Goal: Transaction & Acquisition: Obtain resource

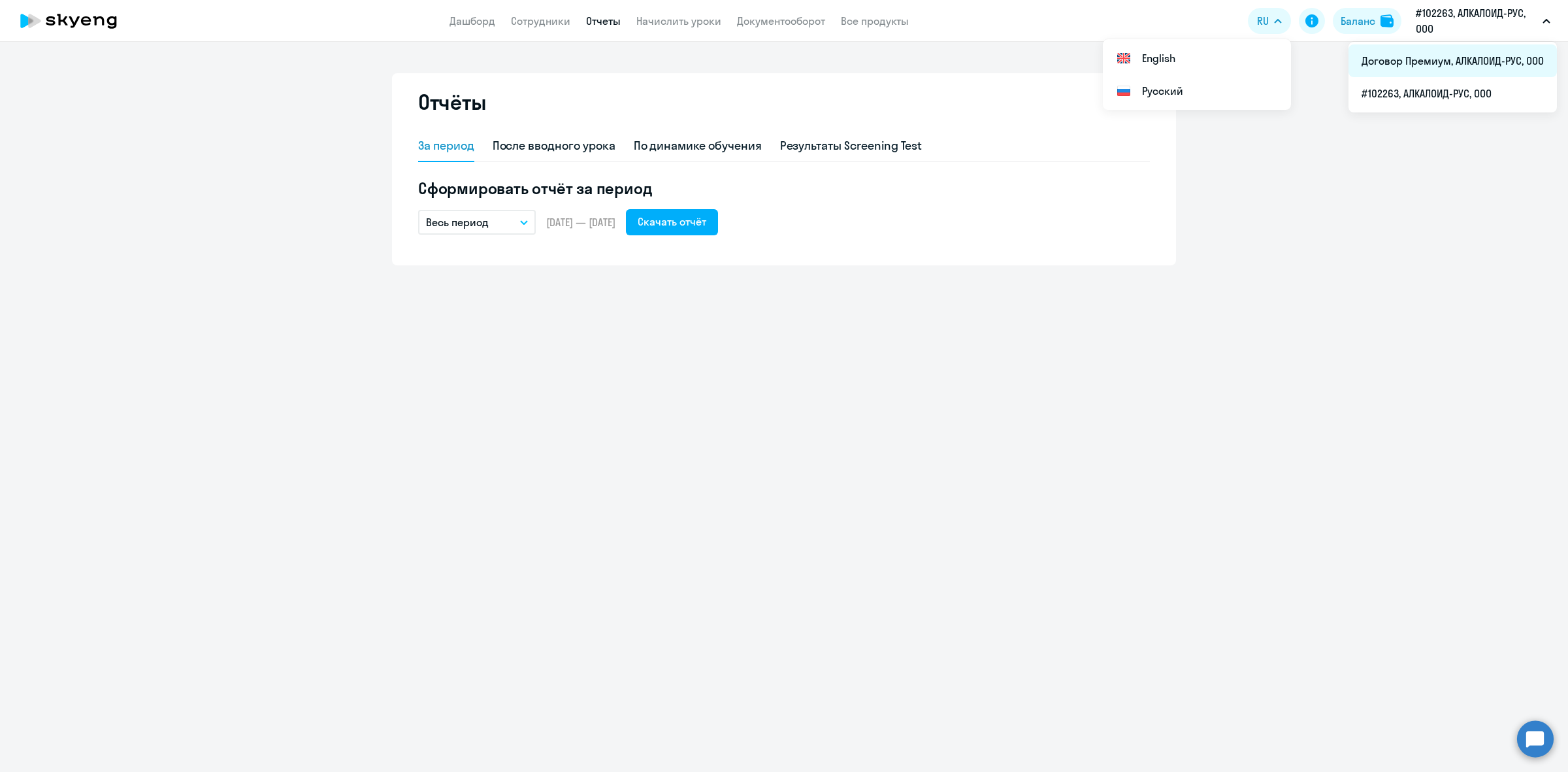
click at [1448, 56] on li "Договор Премиум, АЛКАЛОИД-РУС, ООО" at bounding box center [1453, 60] width 209 height 32
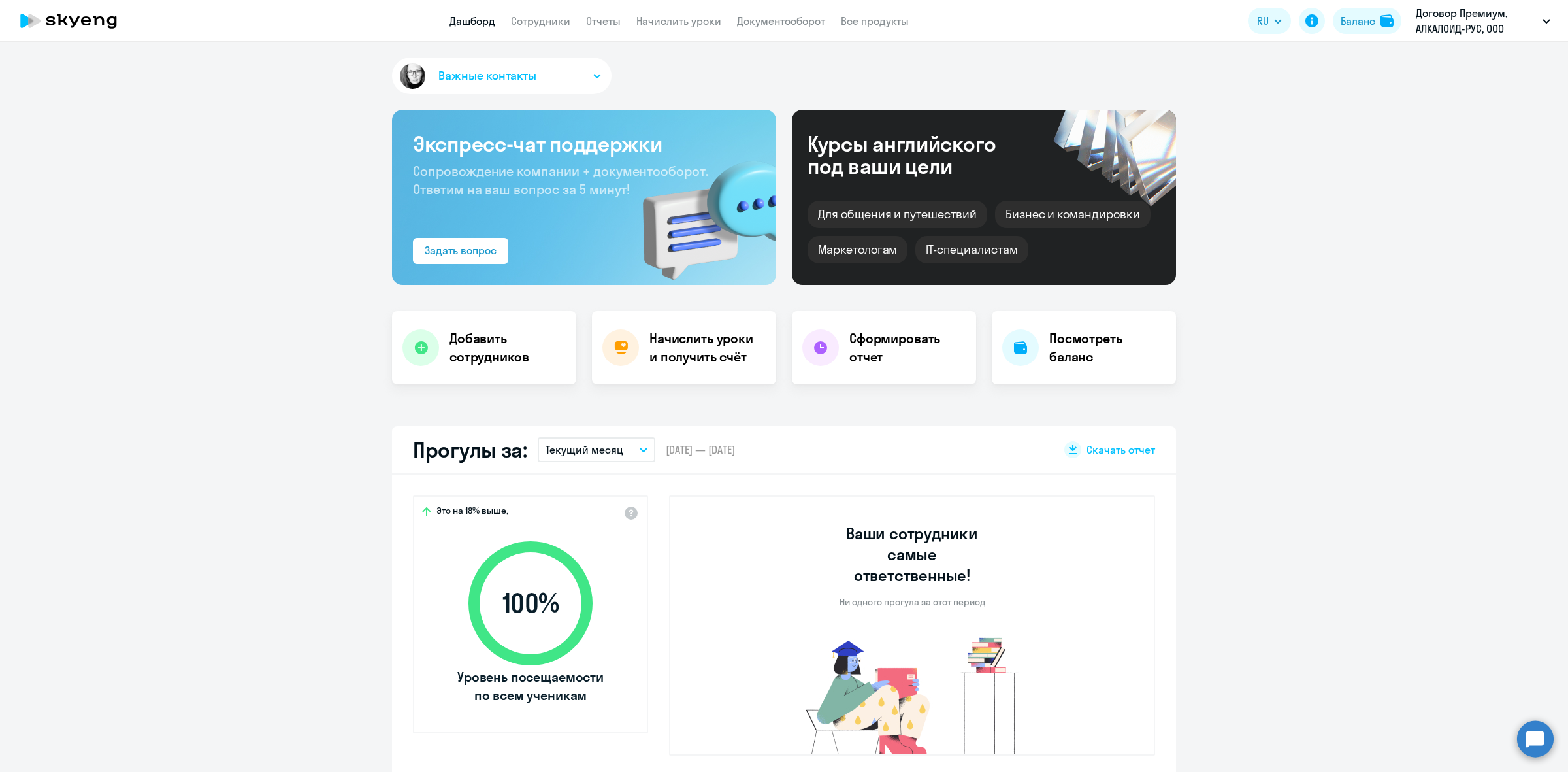
select select "30"
click at [537, 29] on app-header "Дашборд Сотрудники Отчеты Начислить уроки Документооборот Все продукты Дашборд …" at bounding box center [784, 21] width 1568 height 42
click at [626, 28] on nav "Дашборд Сотрудники Отчеты Начислить уроки Документооборот Все продукты" at bounding box center [679, 21] width 459 height 17
click at [606, 27] on app-menu-item-link "Отчеты" at bounding box center [604, 21] width 35 height 17
click at [603, 24] on link "Отчеты" at bounding box center [604, 20] width 35 height 13
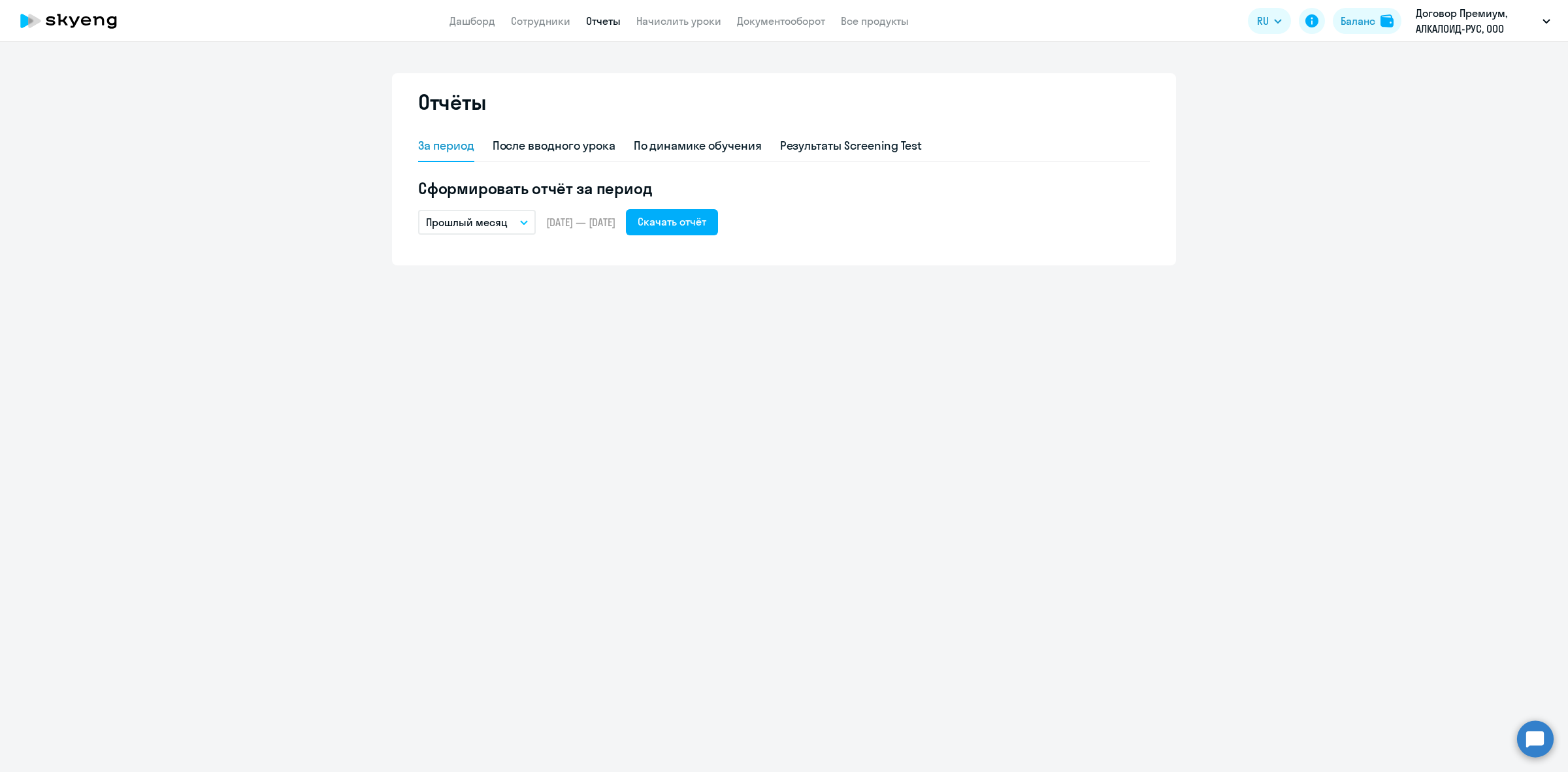
click at [492, 217] on p "Прошлый месяц" at bounding box center [467, 222] width 82 height 16
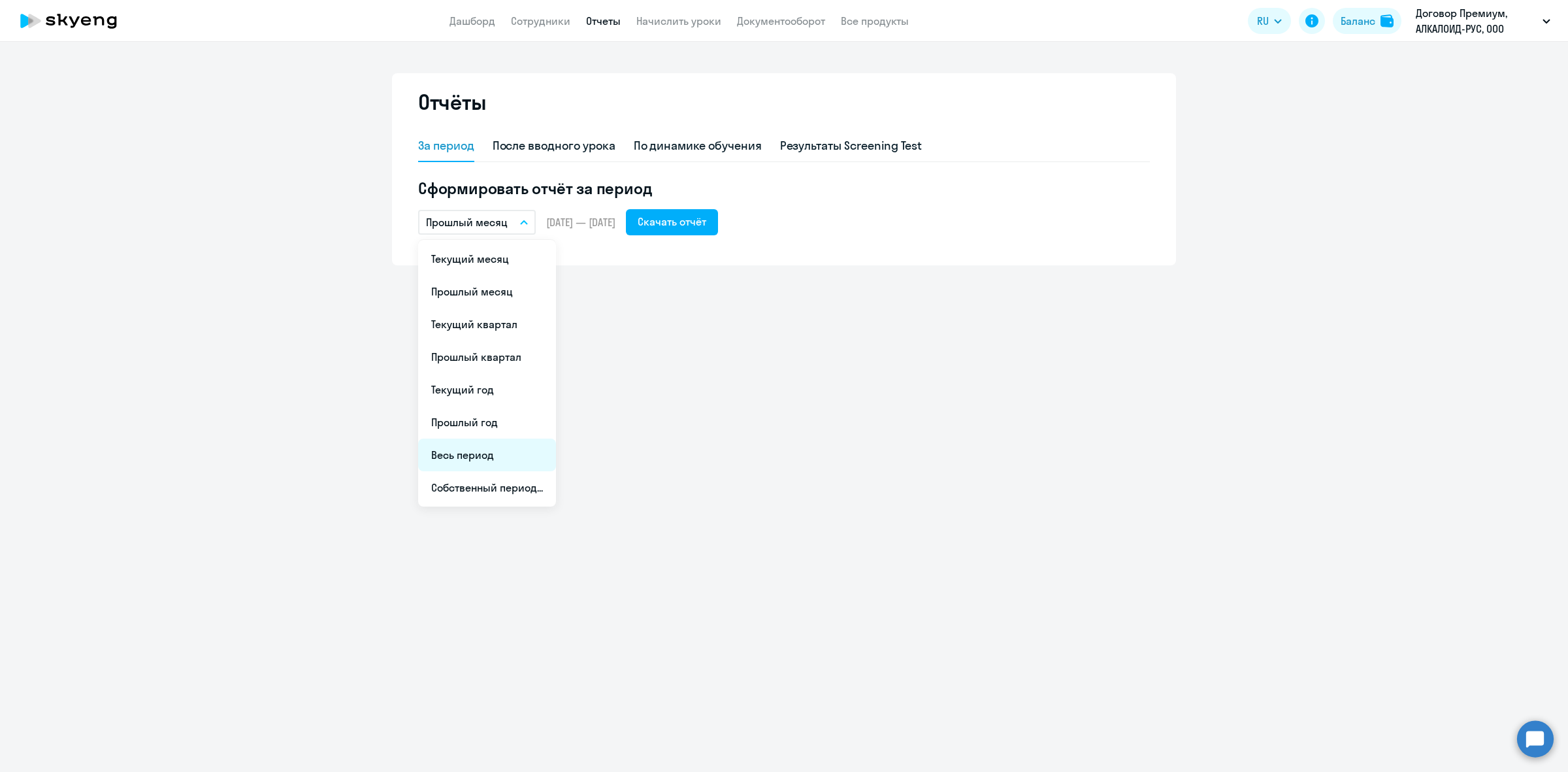
click at [505, 449] on li "Весь период" at bounding box center [487, 454] width 138 height 32
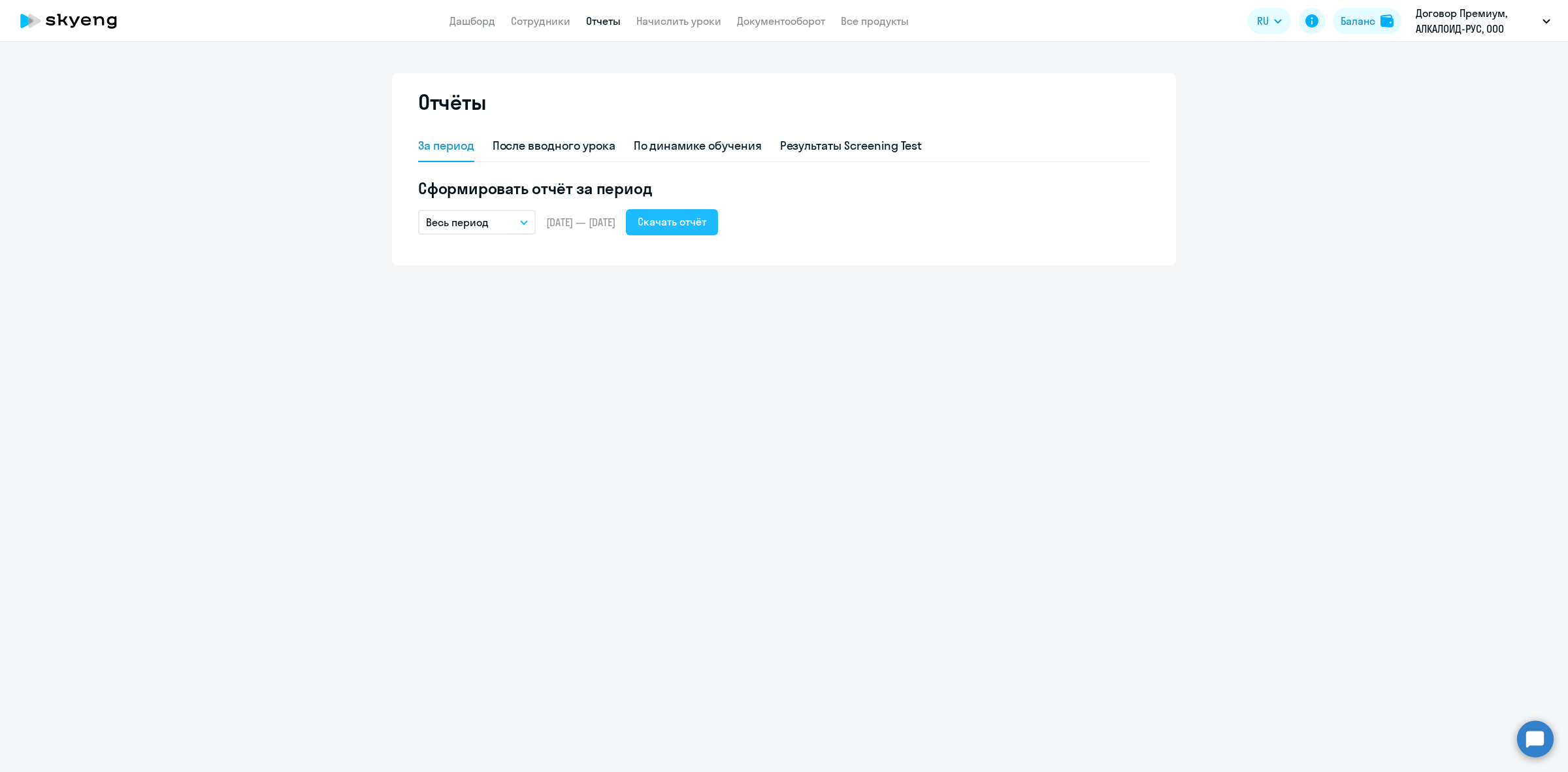
click at [681, 219] on div "Скачать отчёт" at bounding box center [671, 221] width 69 height 16
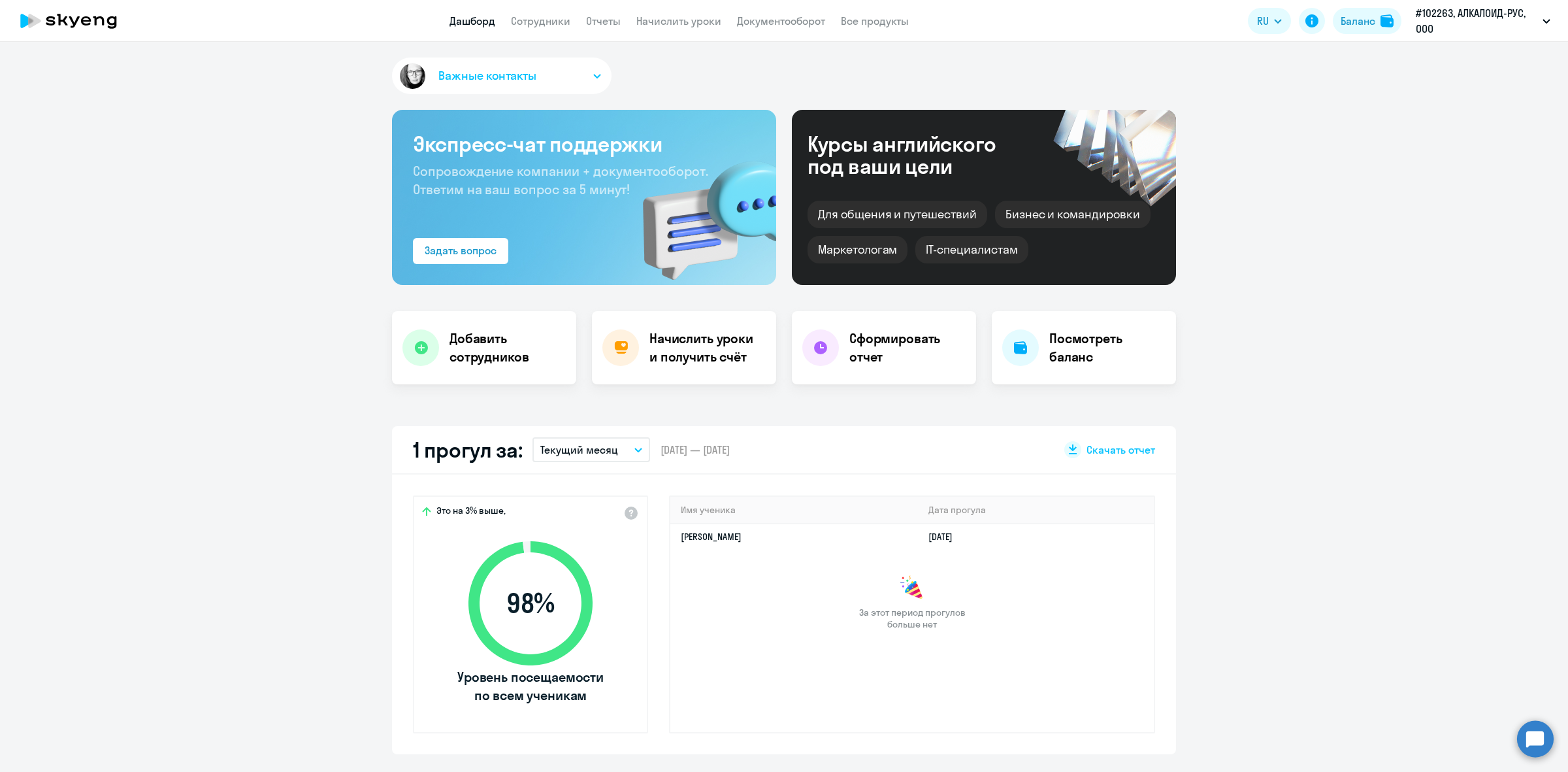
select select "30"
click at [1444, 63] on li "Договор Премиум, АЛКАЛОИД-РУС, ООО" at bounding box center [1453, 60] width 209 height 32
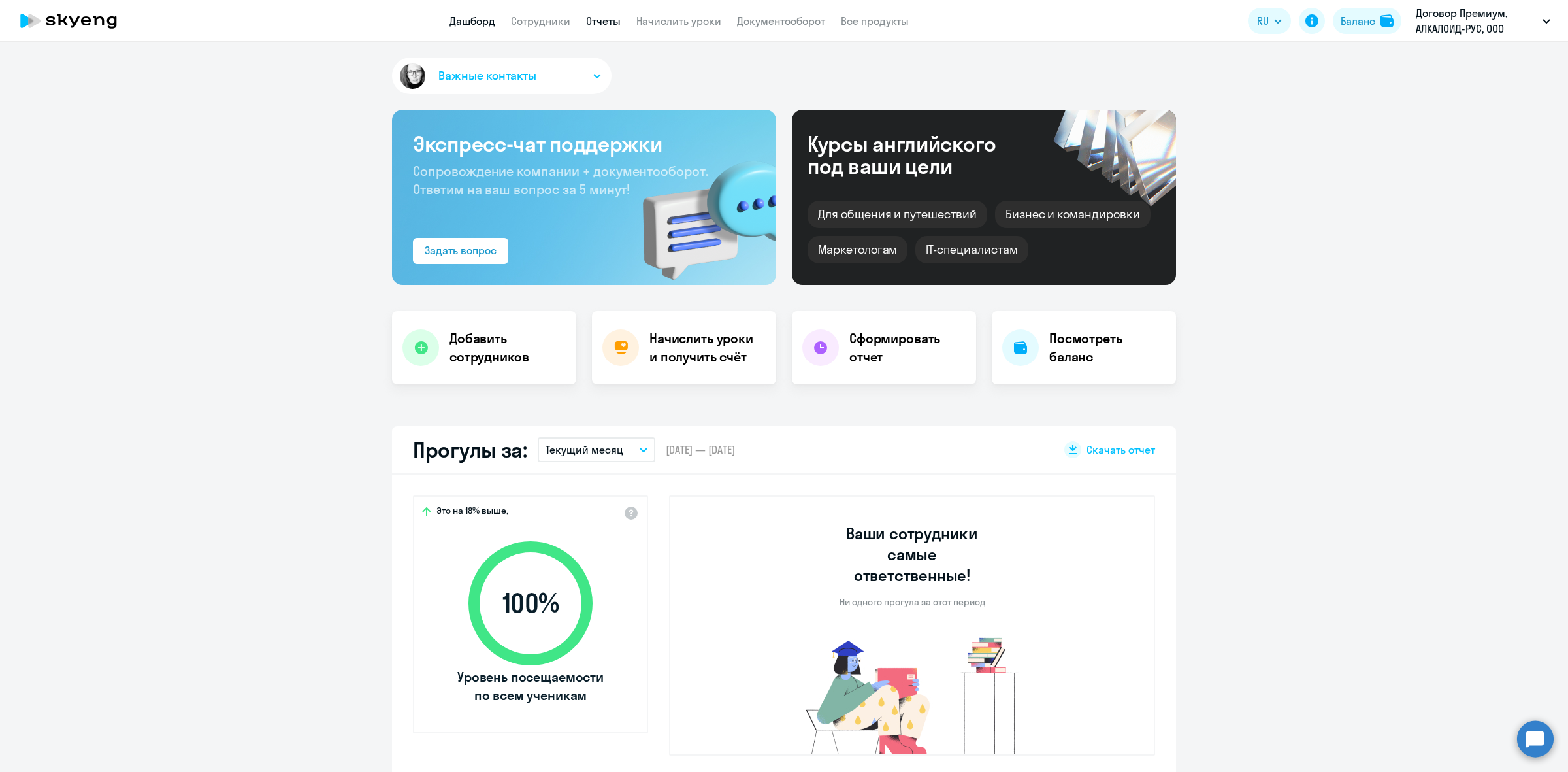
click at [598, 20] on link "Отчеты" at bounding box center [604, 20] width 35 height 13
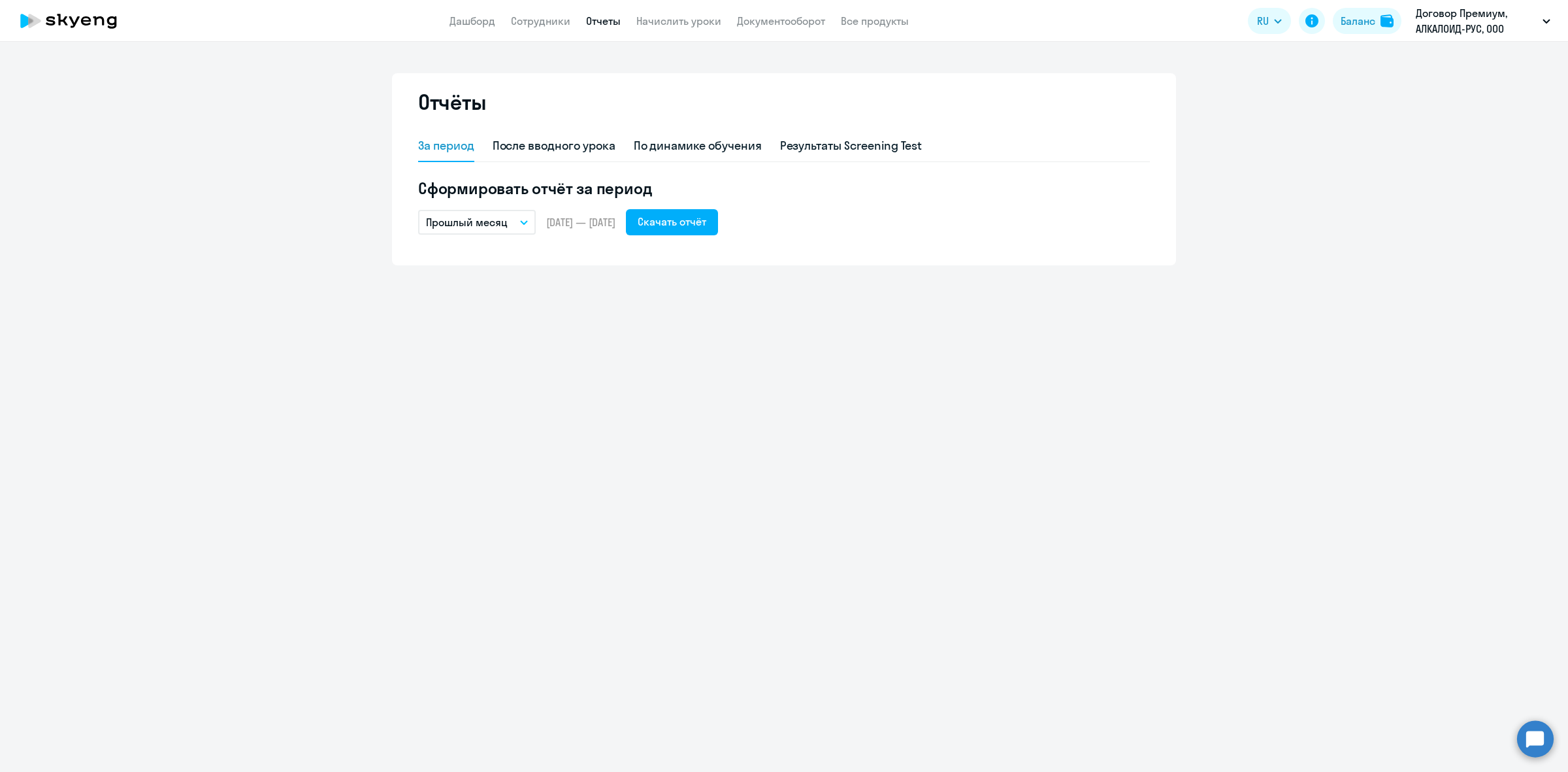
click at [524, 227] on button "Прошлый месяц" at bounding box center [477, 222] width 117 height 25
